Goal: Information Seeking & Learning: Learn about a topic

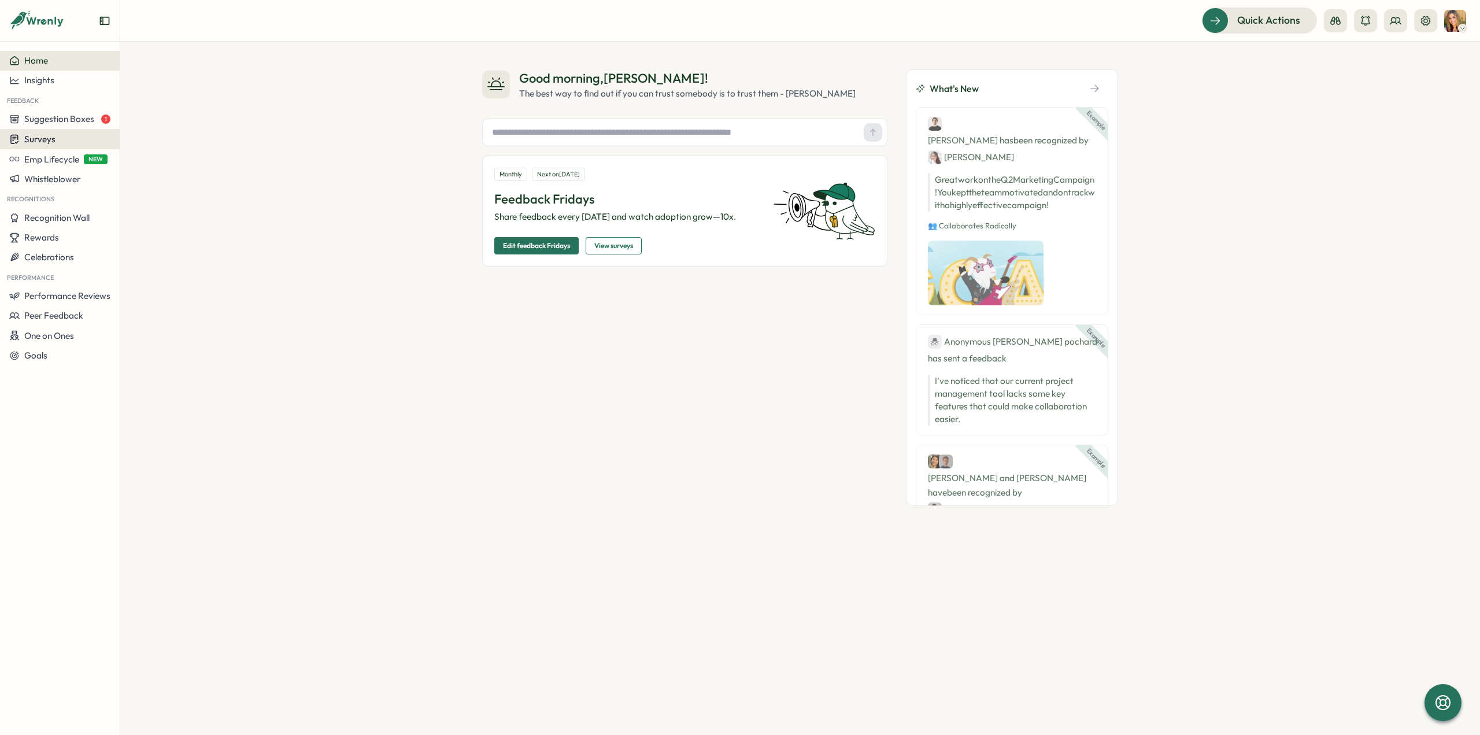
click at [36, 143] on span "Surveys" at bounding box center [39, 139] width 31 height 11
click at [161, 118] on div "Insights" at bounding box center [166, 117] width 86 height 13
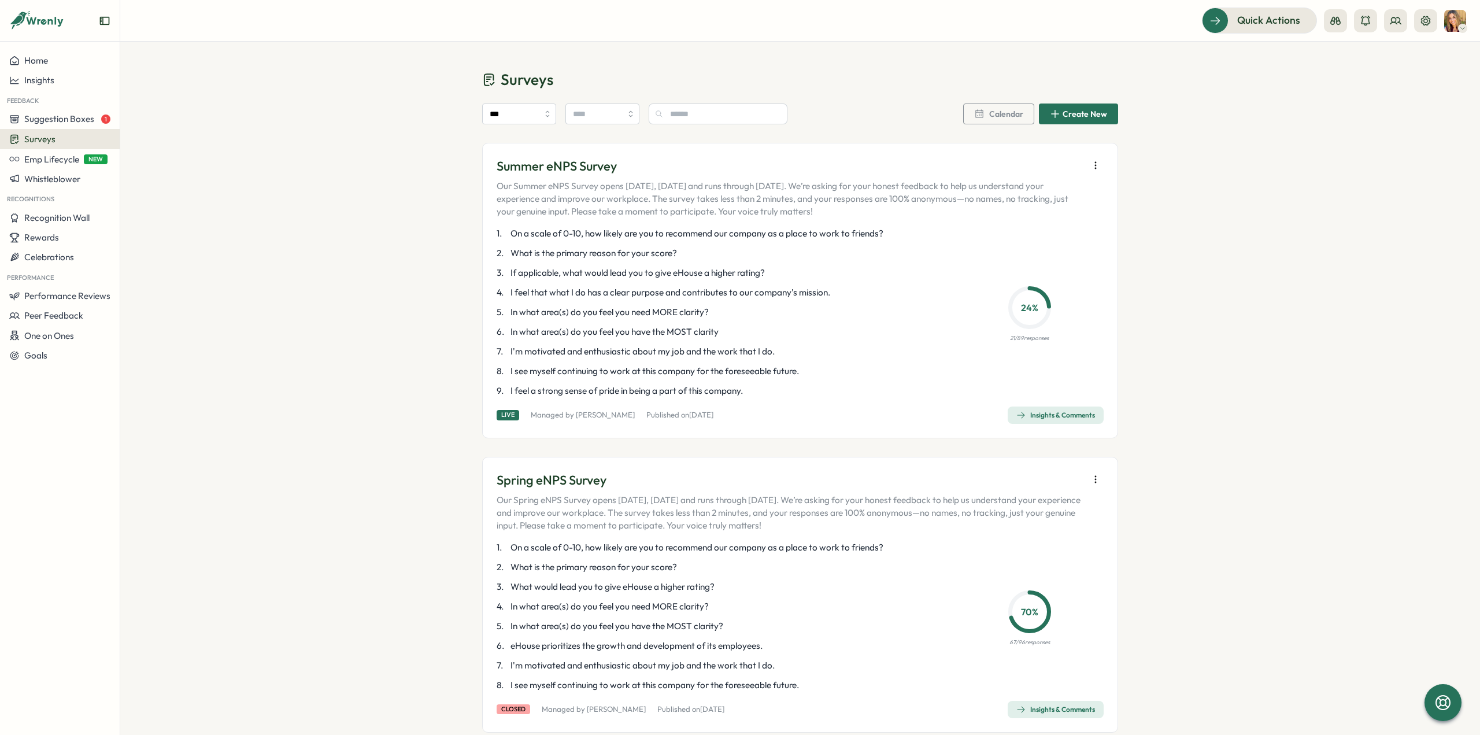
click at [1041, 412] on div "Insights & Comments" at bounding box center [1055, 414] width 79 height 9
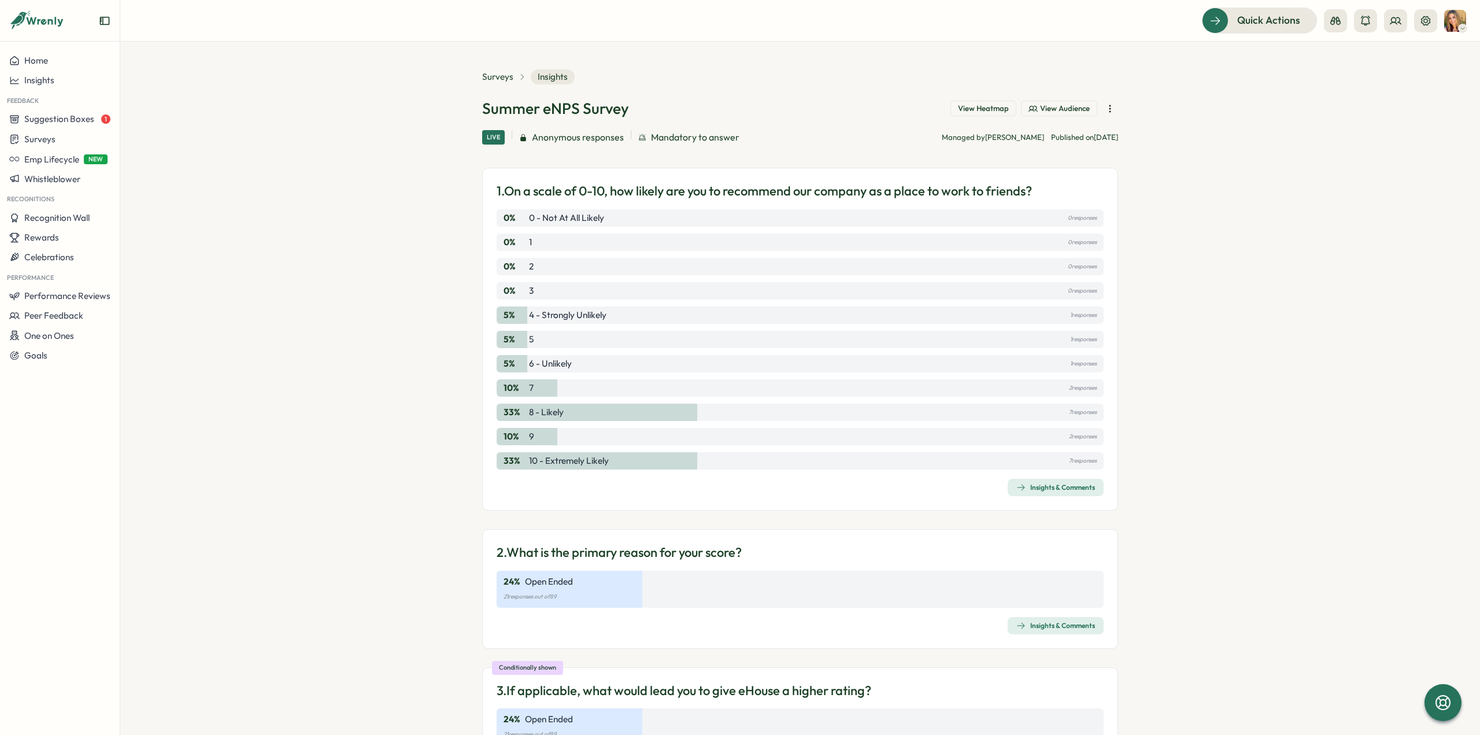
click at [967, 113] on span "View Heatmap" at bounding box center [983, 108] width 51 height 10
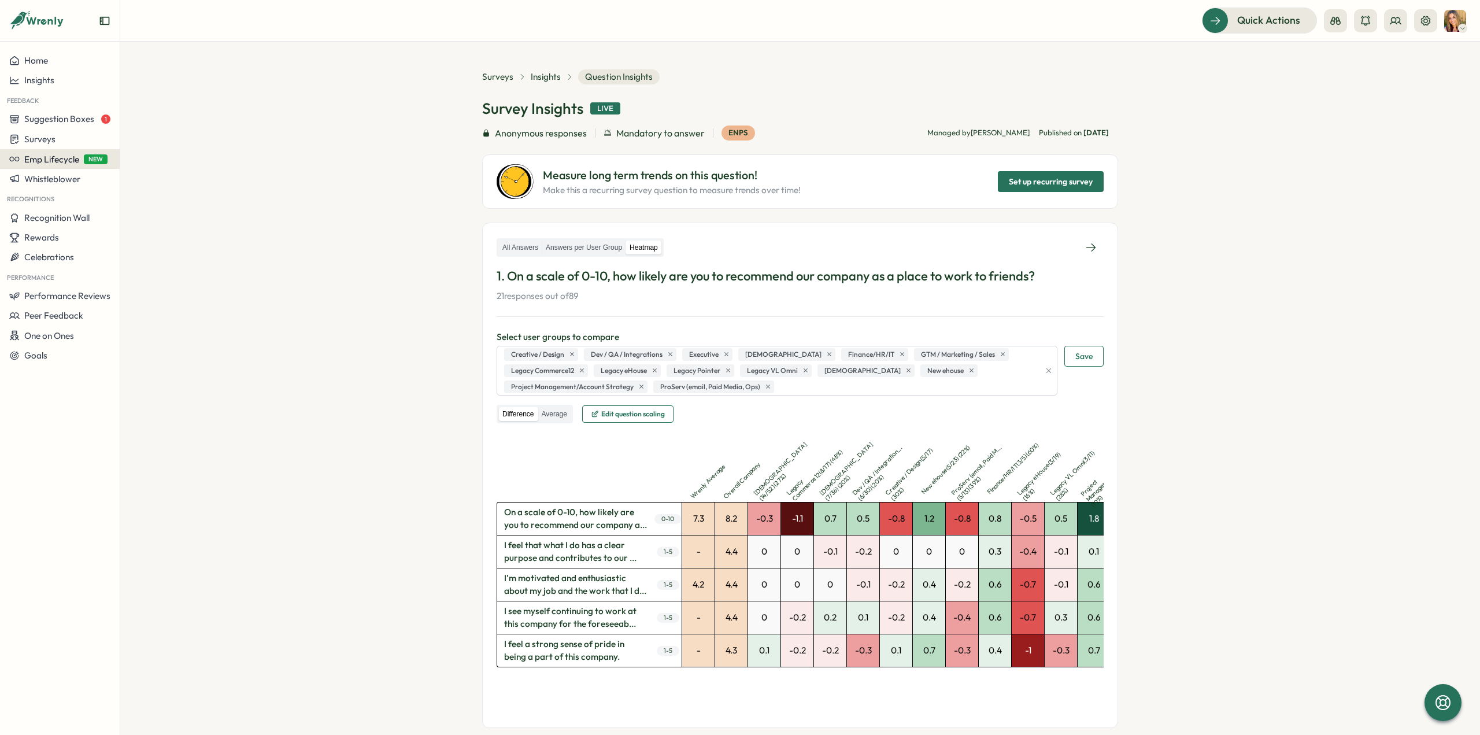
click at [65, 161] on span "Emp Lifecycle" at bounding box center [51, 159] width 55 height 11
click at [316, 401] on section "Surveys Insights Question Insights Survey Insights Live Anonymous responses Man…" at bounding box center [800, 388] width 1360 height 693
click at [490, 78] on span "Surveys" at bounding box center [497, 77] width 31 height 13
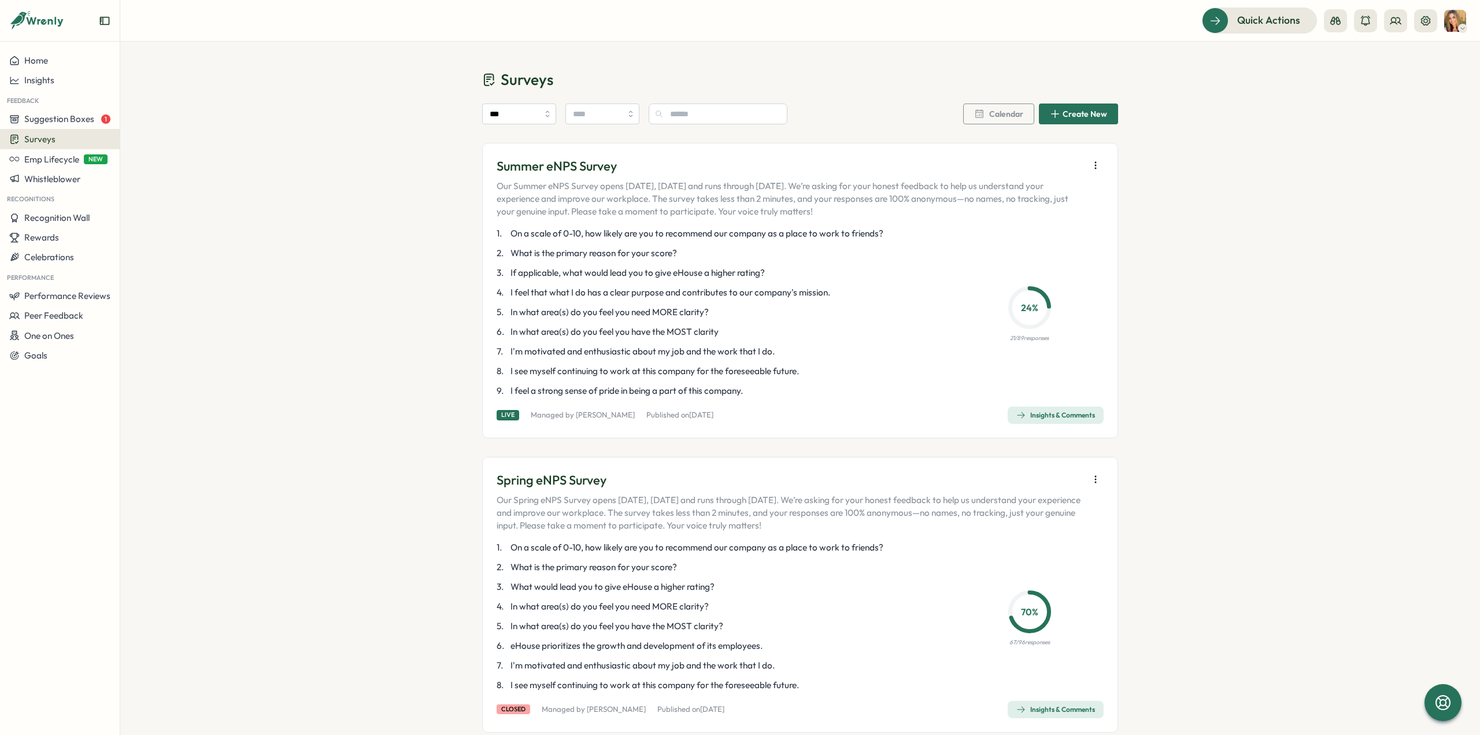
click at [50, 138] on span "Surveys" at bounding box center [39, 139] width 31 height 11
click at [168, 140] on div "Onboarding Surveys" at bounding box center [166, 139] width 86 height 13
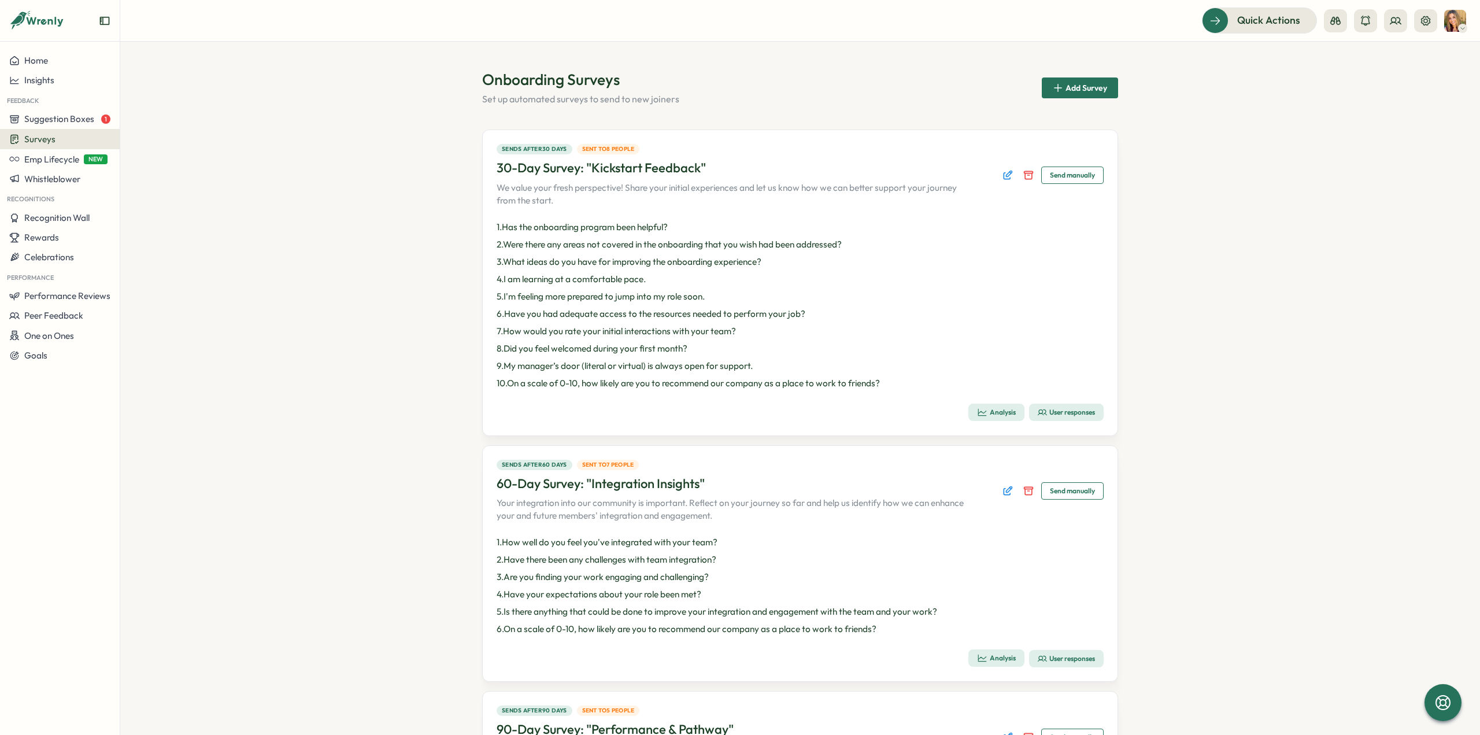
click at [1064, 416] on div "User responses" at bounding box center [1066, 412] width 57 height 9
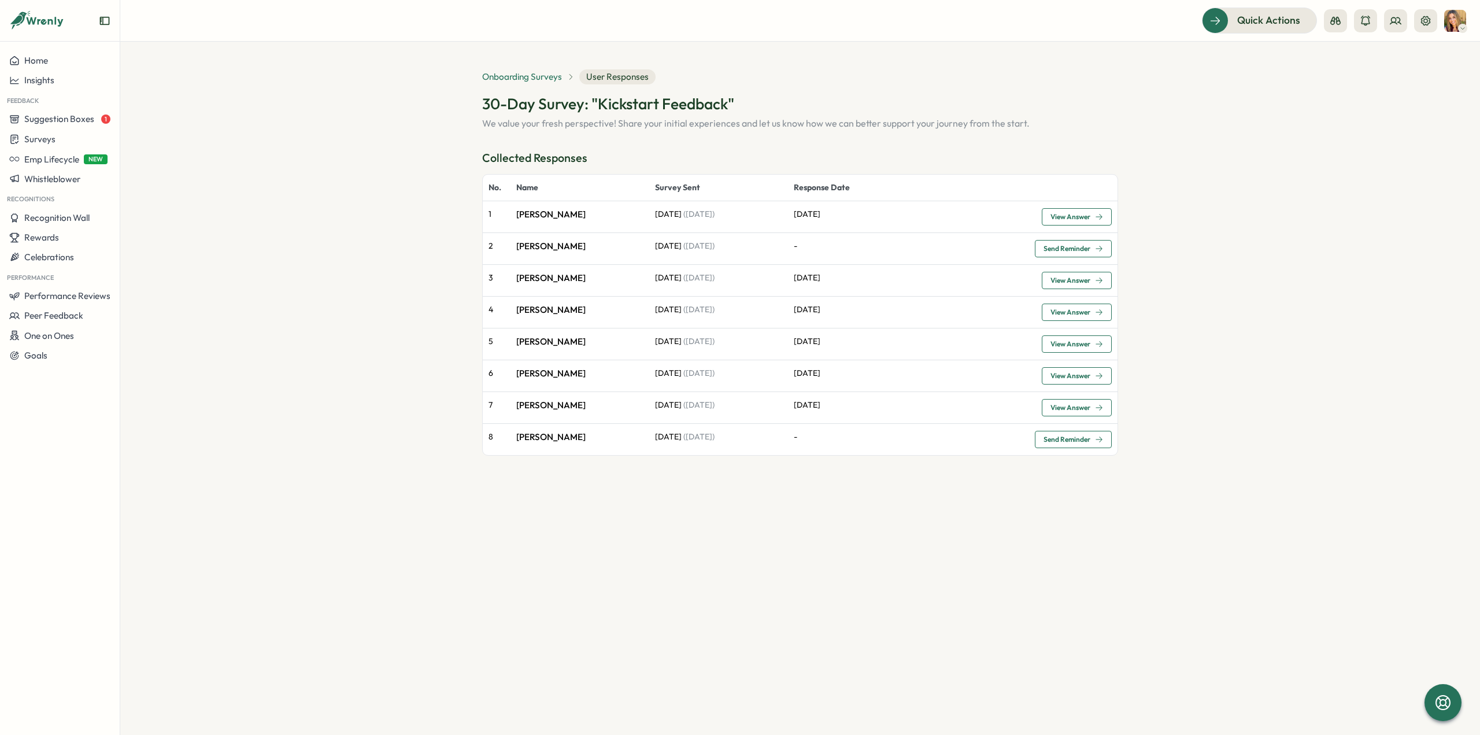
click at [517, 77] on span "Onboarding Surveys" at bounding box center [522, 77] width 80 height 13
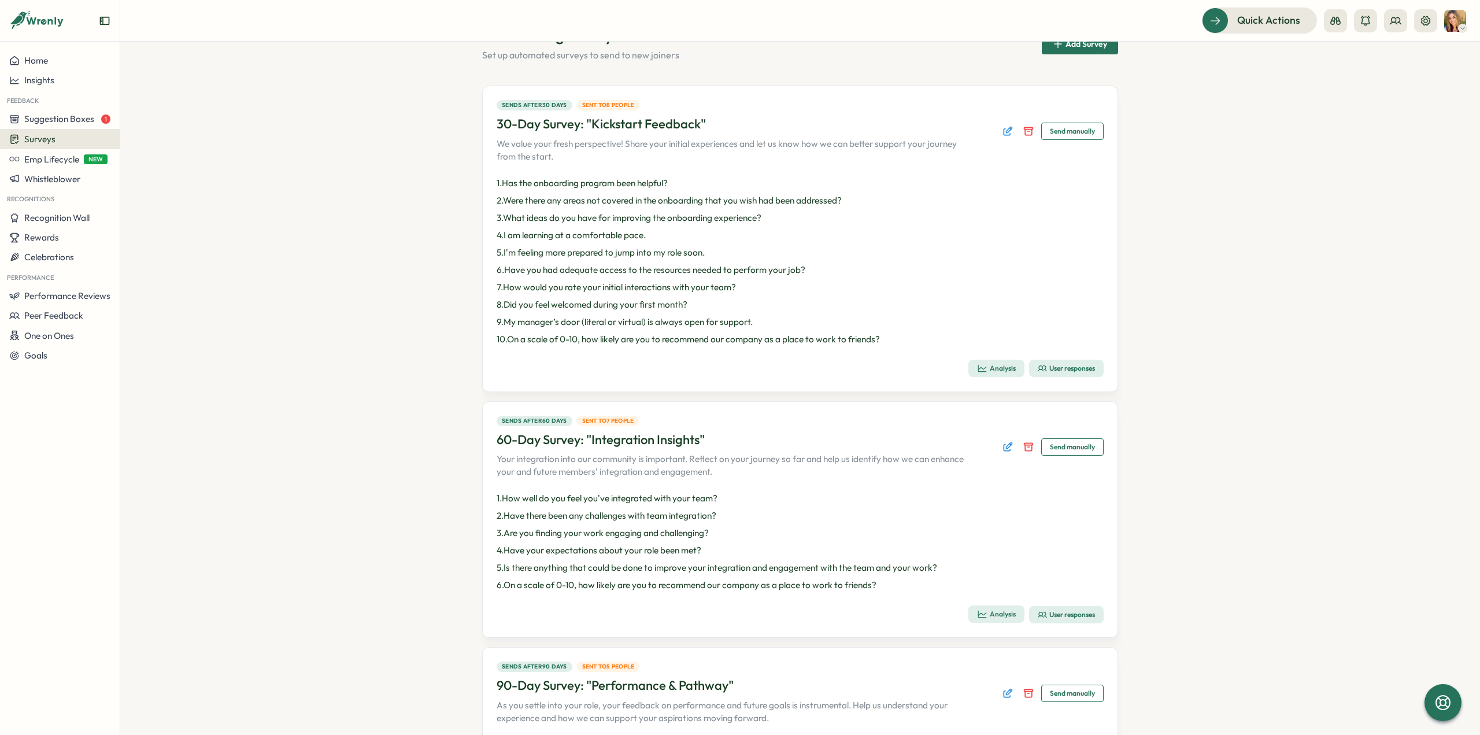
scroll to position [231, 0]
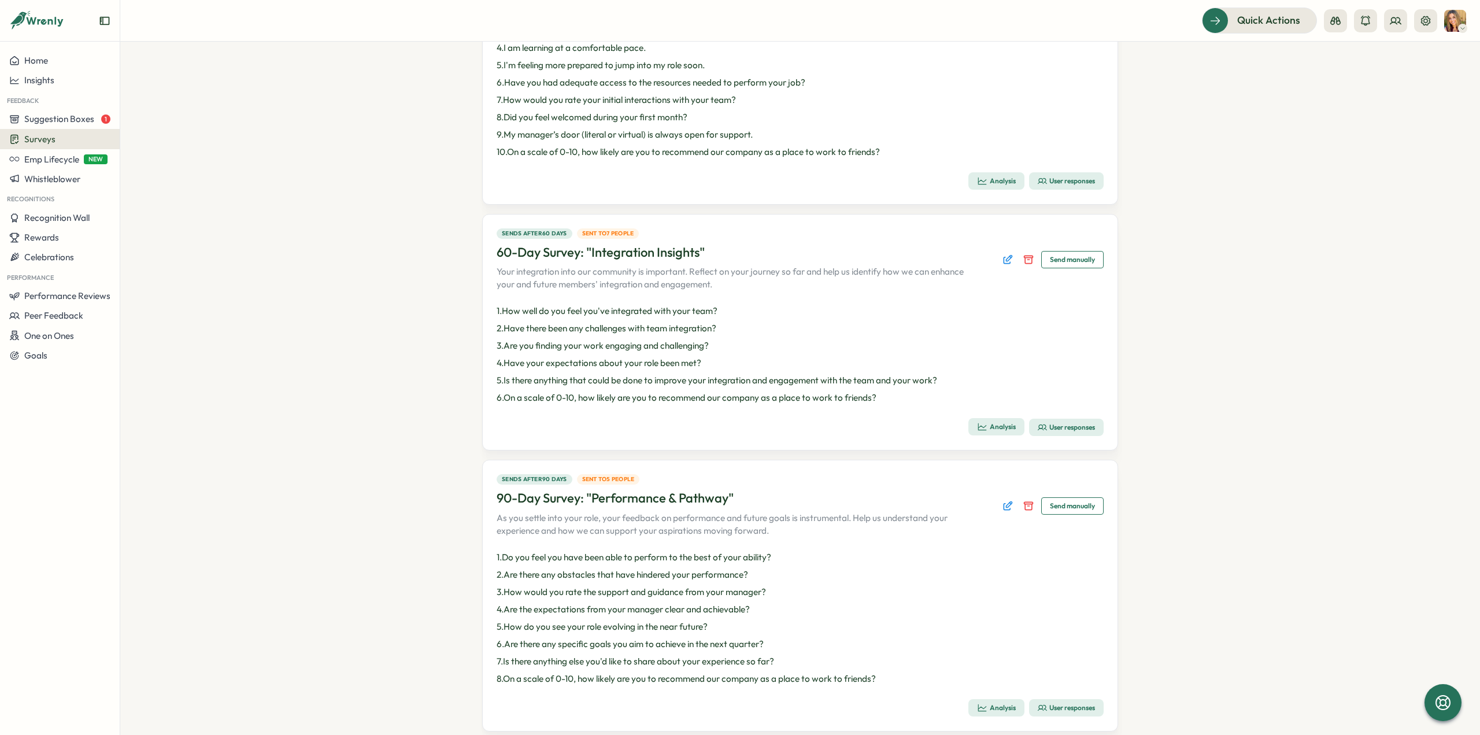
click at [1080, 425] on div "User responses" at bounding box center [1066, 427] width 57 height 9
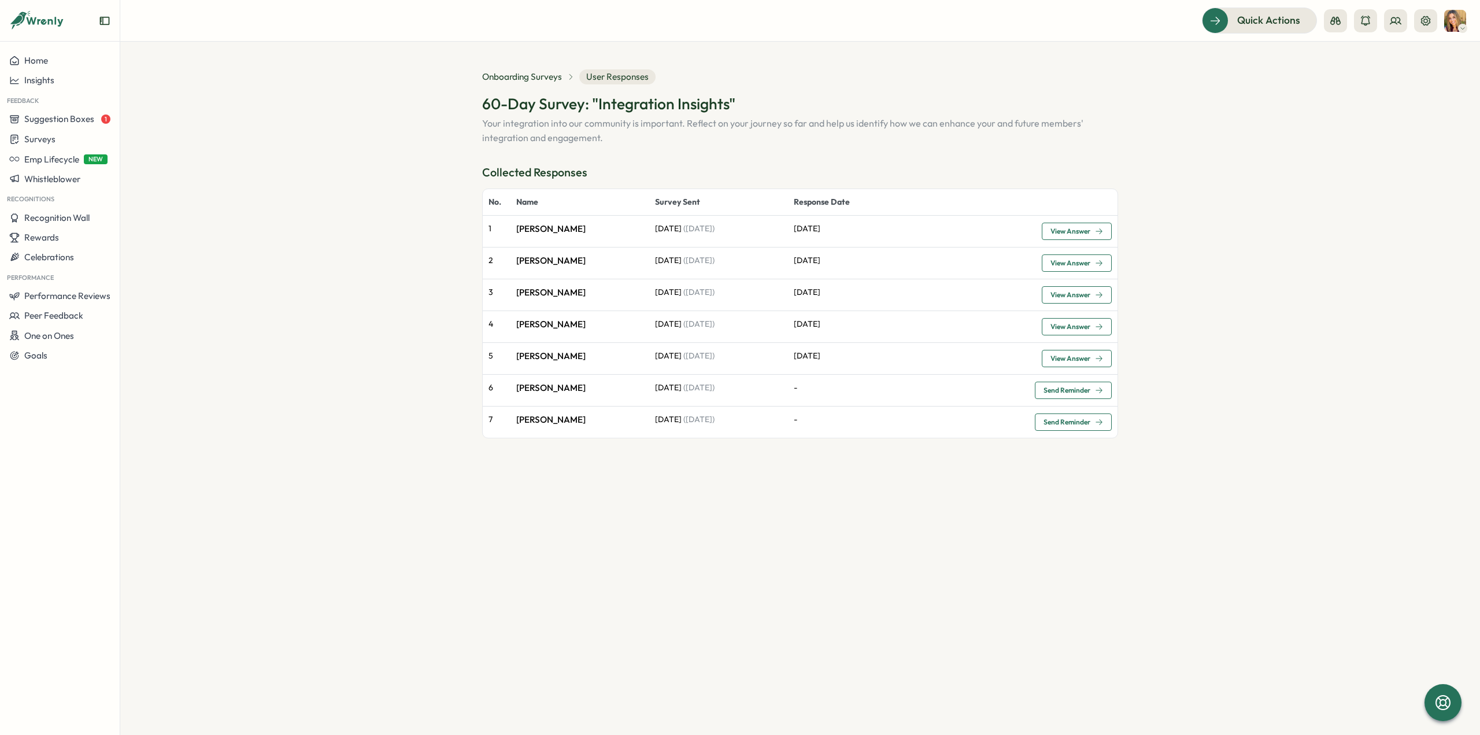
click at [1071, 234] on span "View Answer" at bounding box center [1071, 231] width 40 height 7
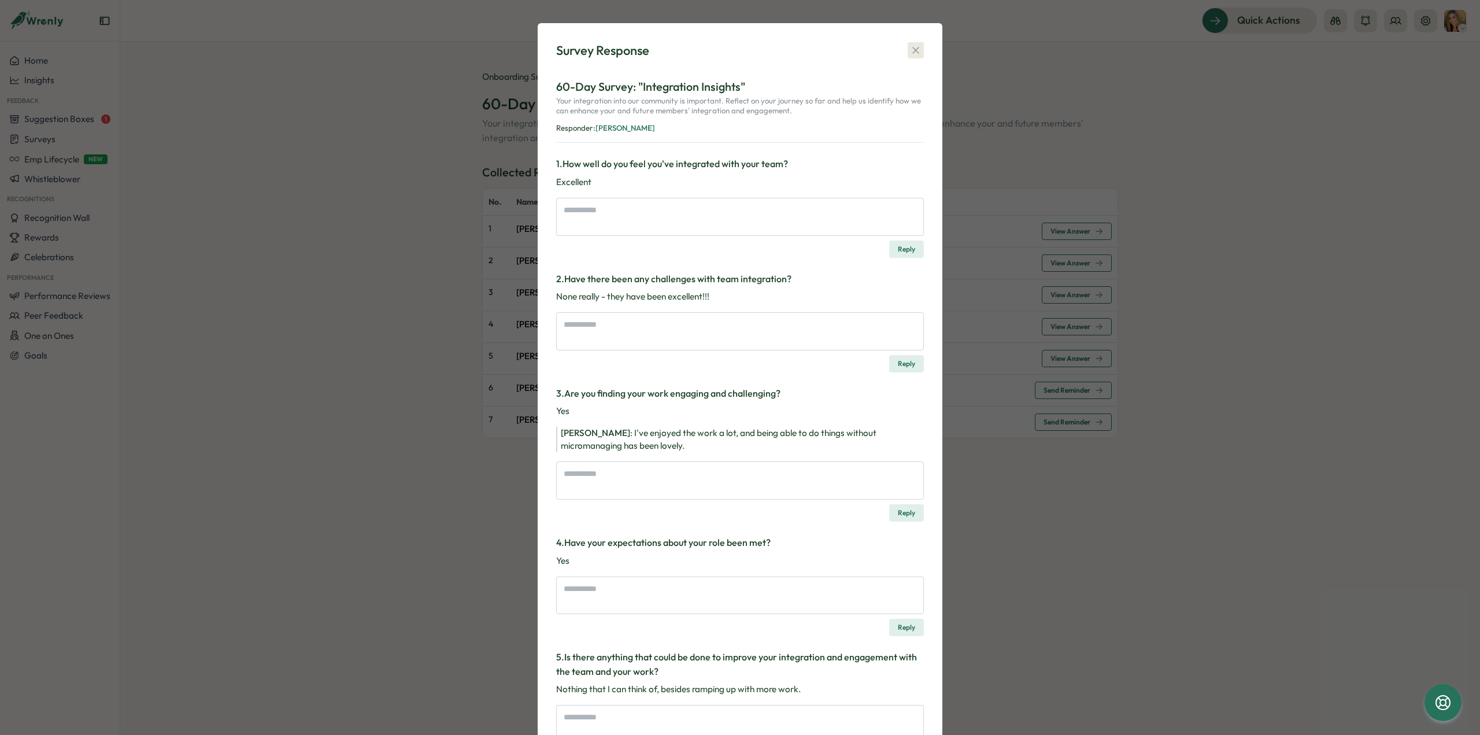
click at [911, 54] on icon "button" at bounding box center [916, 51] width 12 height 12
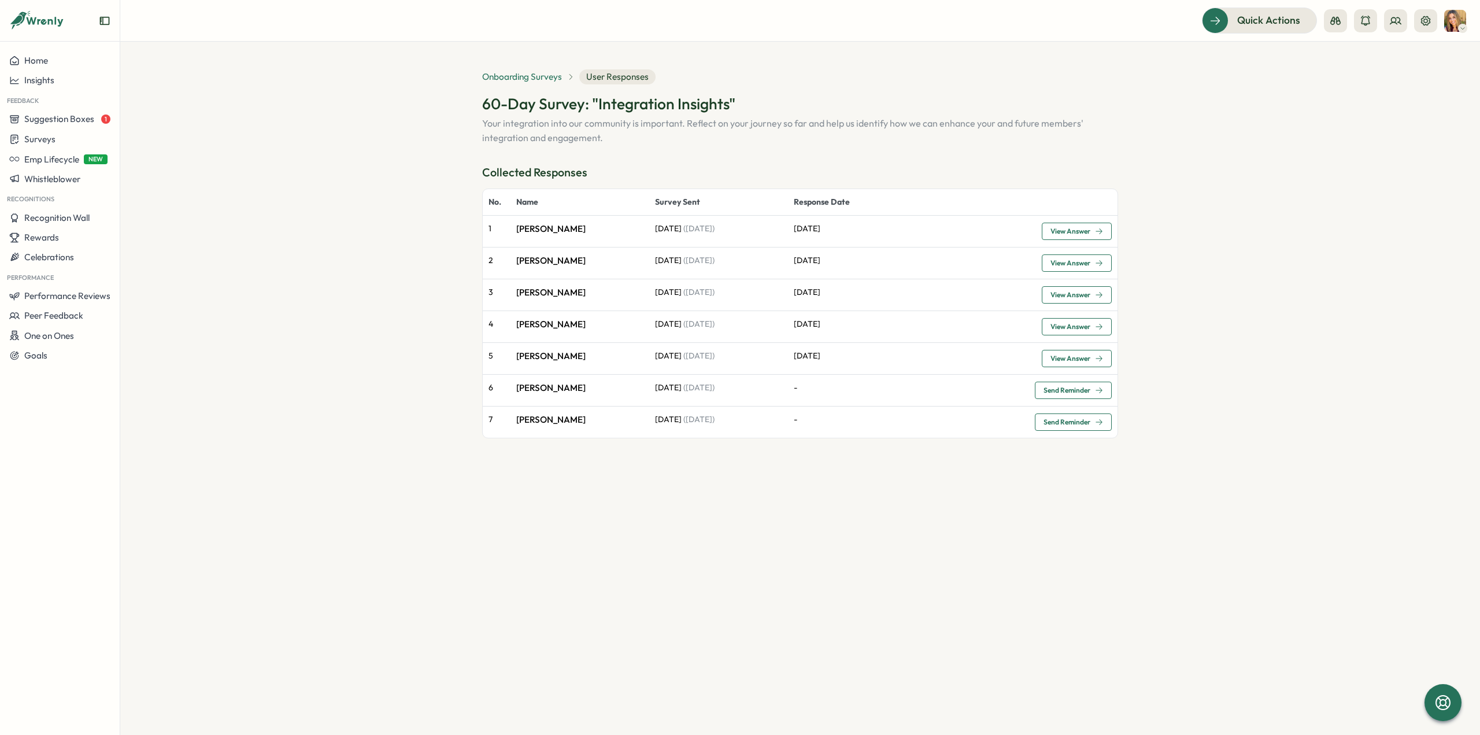
click at [535, 76] on span "Onboarding Surveys" at bounding box center [522, 77] width 80 height 13
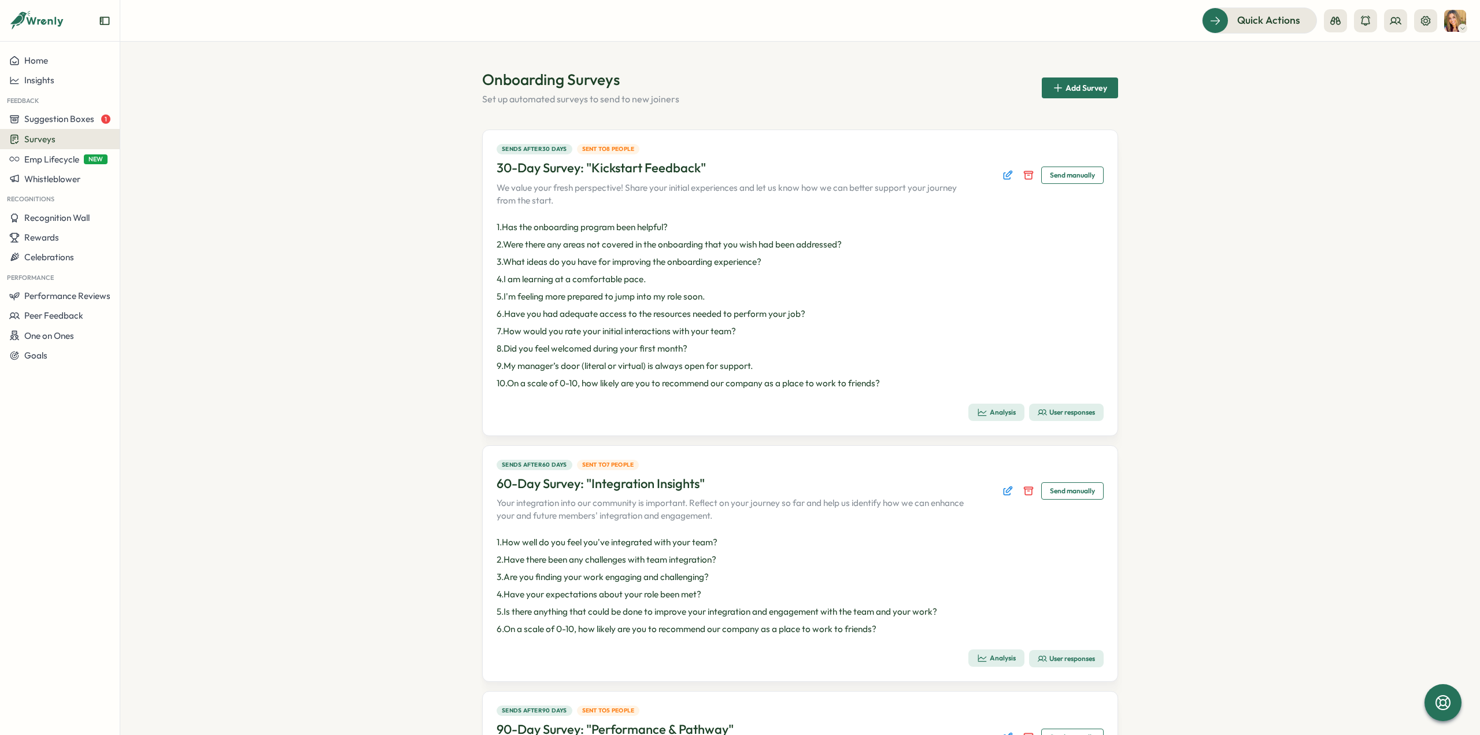
scroll to position [231, 0]
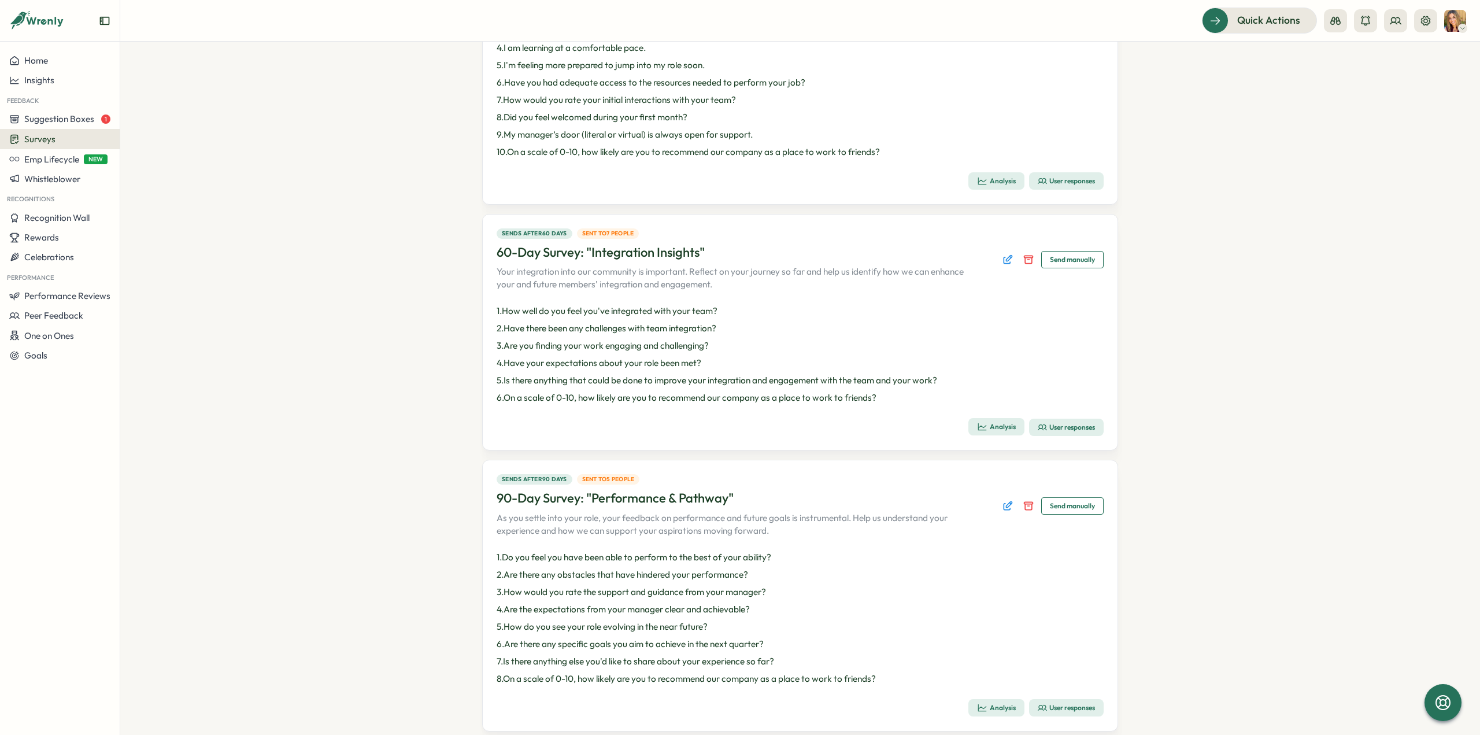
click at [1052, 704] on div "User responses" at bounding box center [1066, 707] width 57 height 9
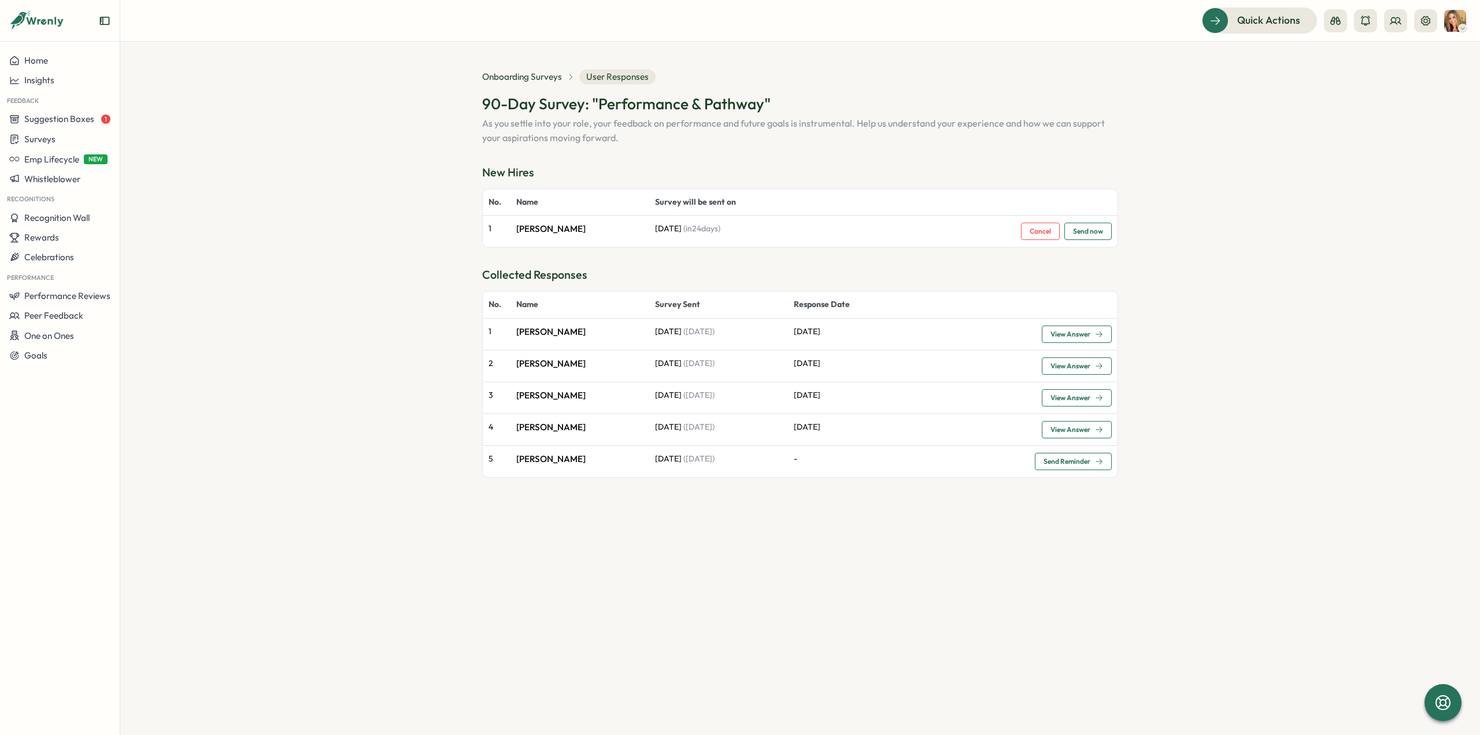
click at [1065, 427] on span "View Answer" at bounding box center [1071, 429] width 40 height 7
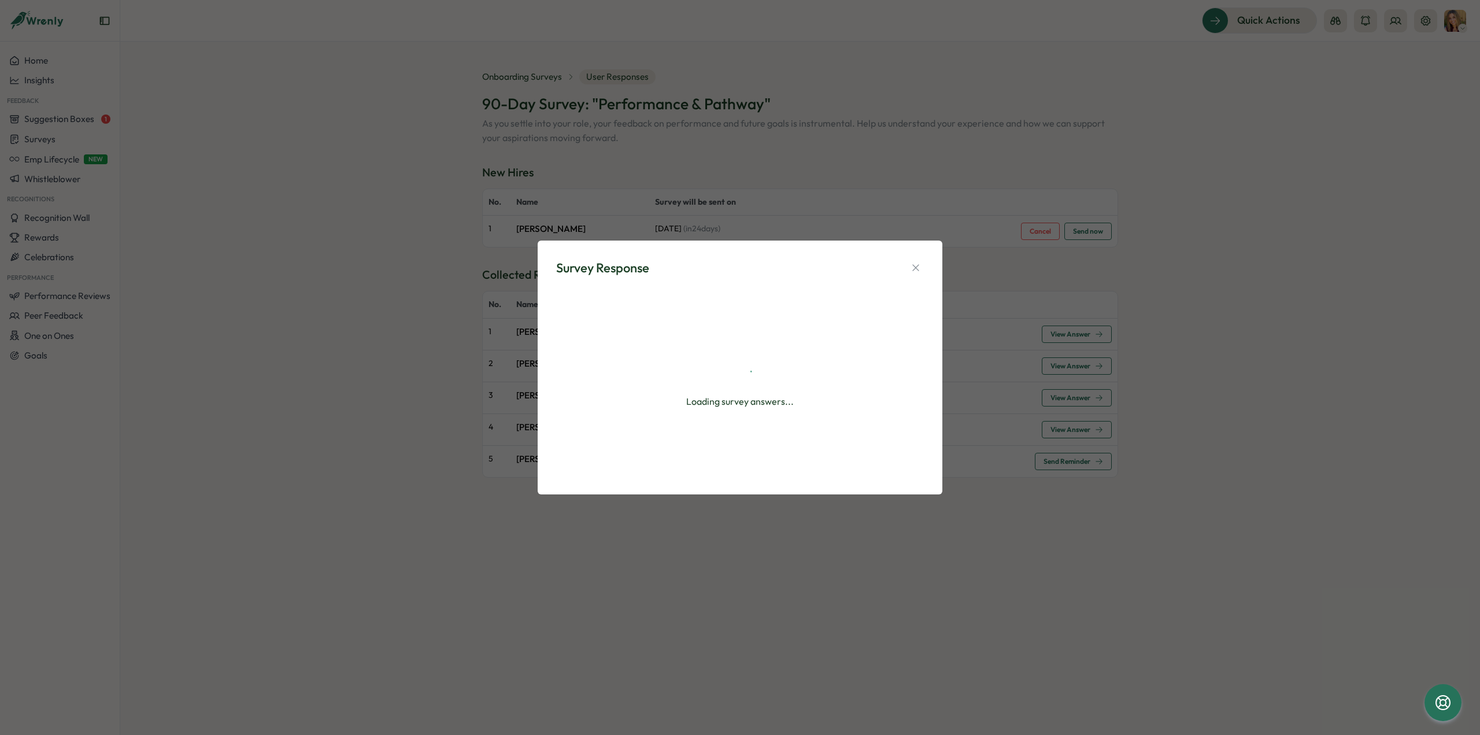
type textarea "*"
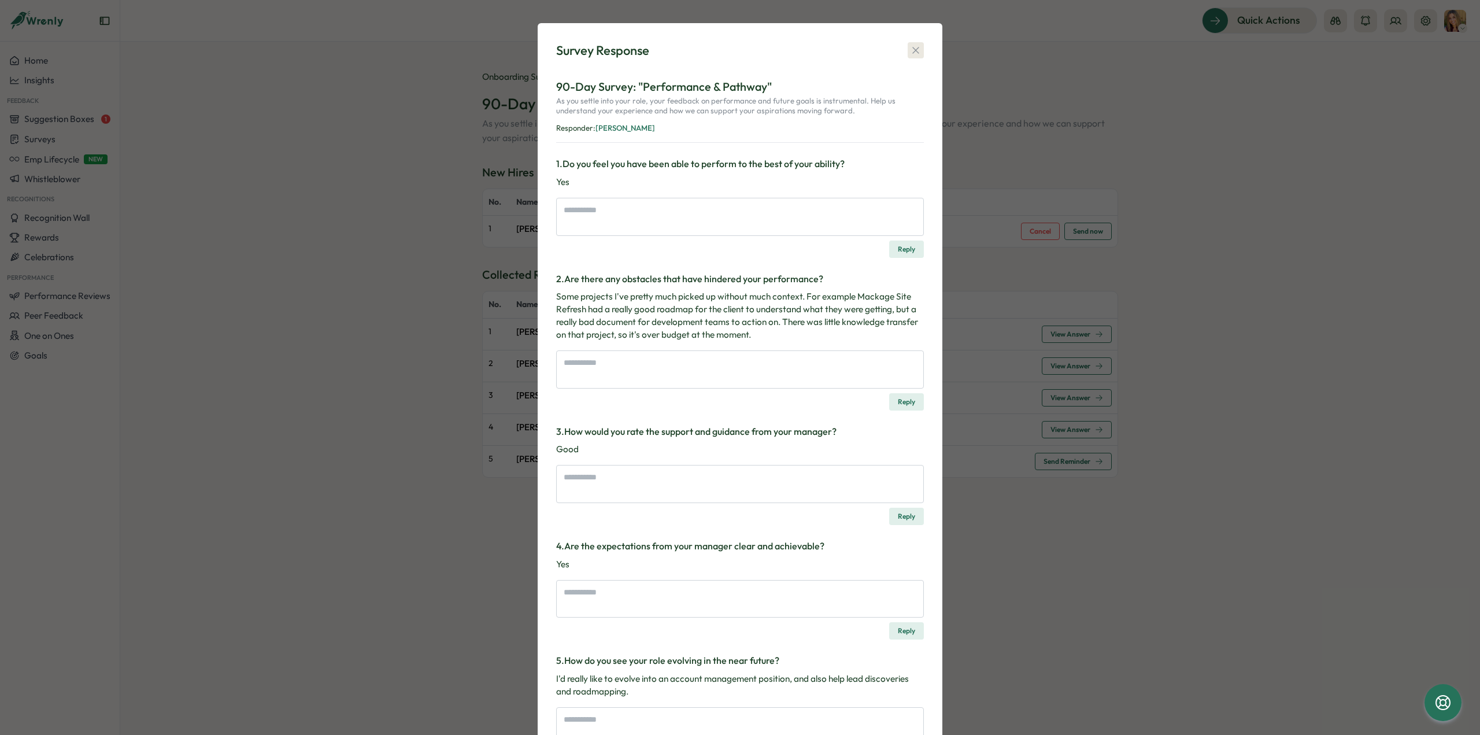
click at [915, 49] on icon "button" at bounding box center [915, 50] width 6 height 6
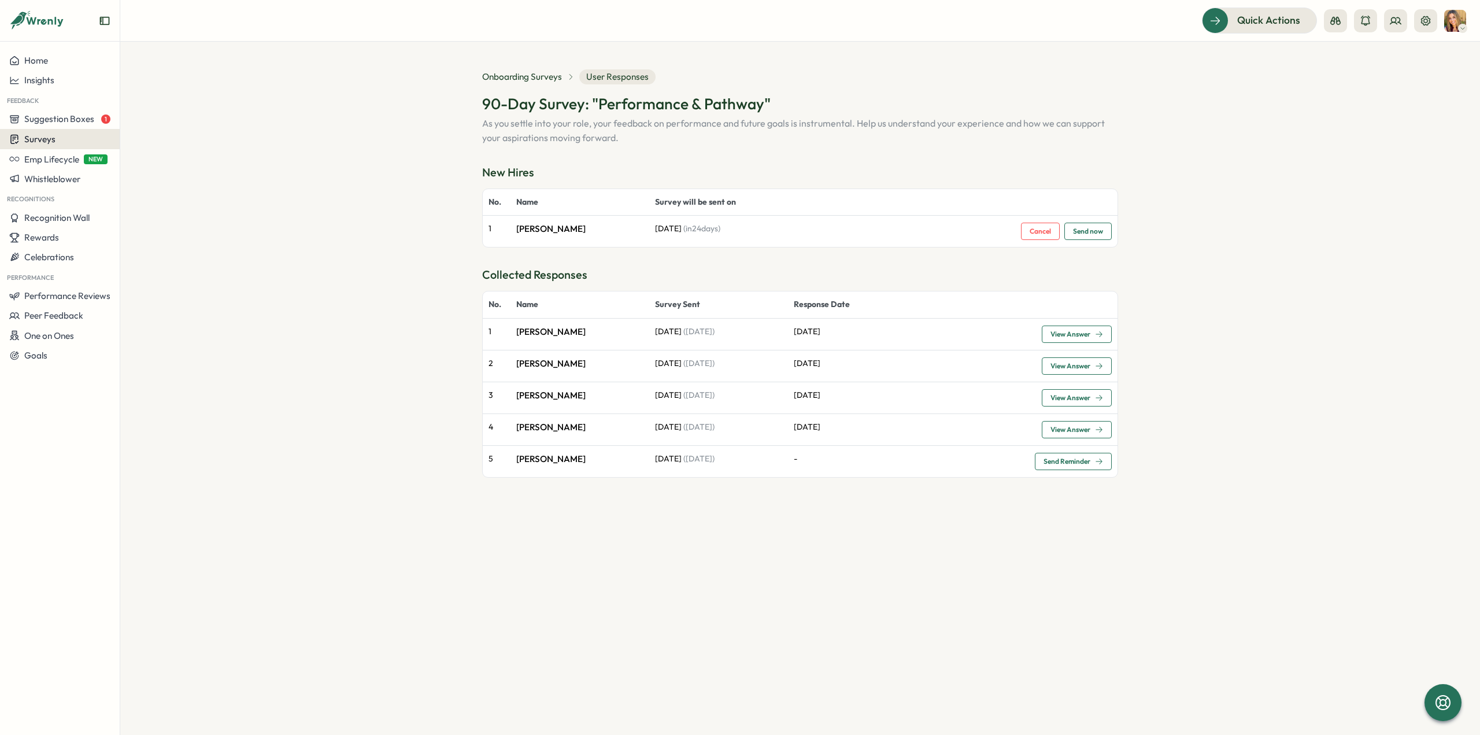
click at [77, 142] on div "Surveys" at bounding box center [59, 139] width 101 height 11
click at [161, 118] on div "Insights" at bounding box center [166, 117] width 86 height 13
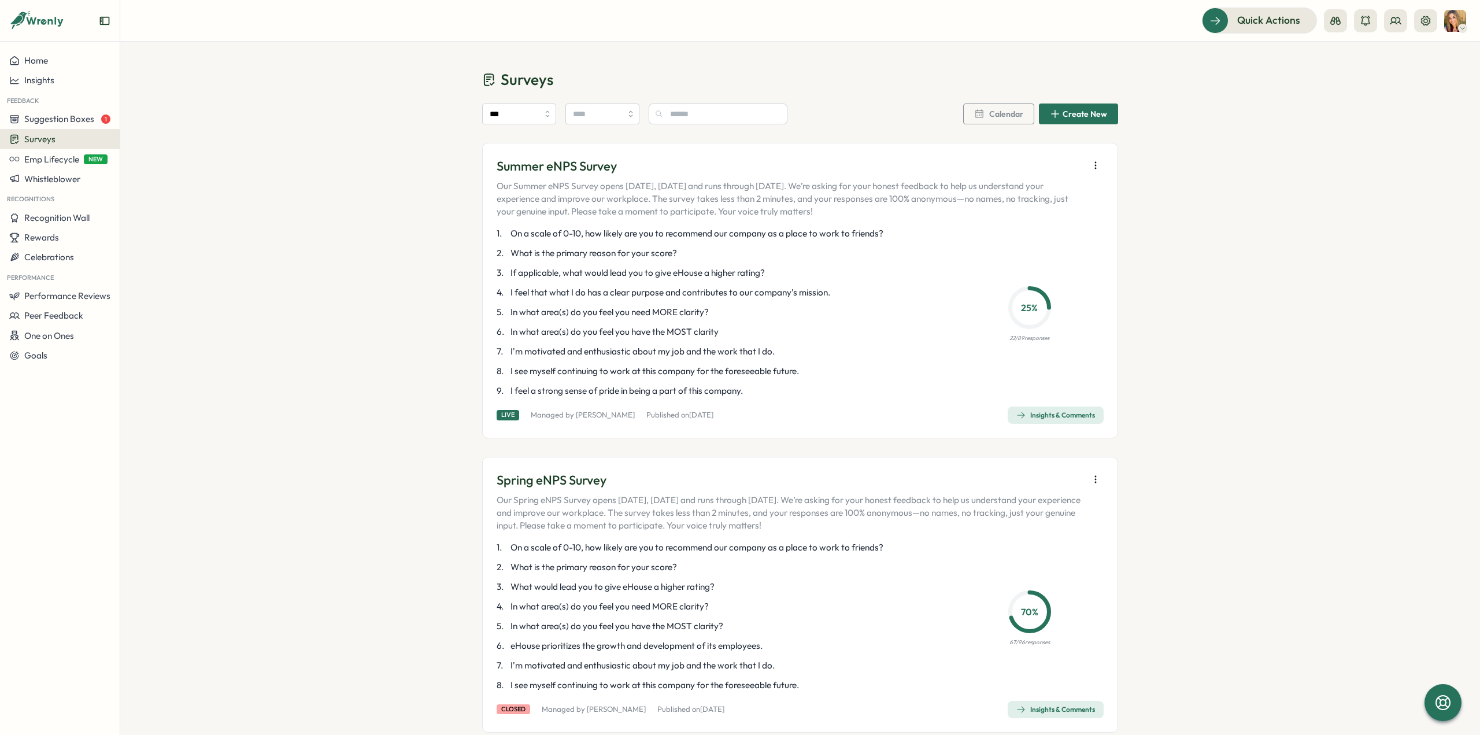
click at [1027, 414] on div "Insights & Comments" at bounding box center [1055, 414] width 79 height 9
